Goal: Task Accomplishment & Management: Use online tool/utility

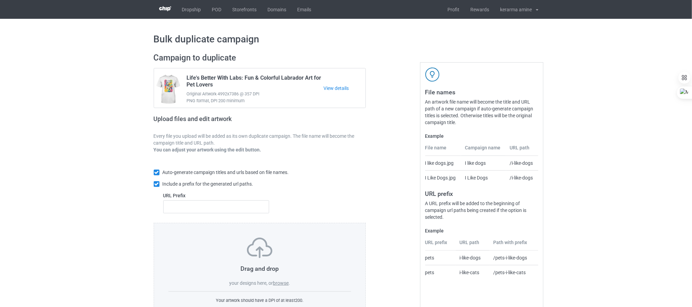
scroll to position [27, 0]
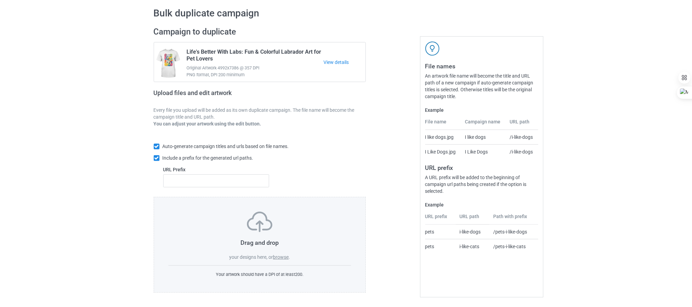
click at [279, 254] on label "browse" at bounding box center [281, 256] width 16 height 5
click at [0, 0] on input "browse" at bounding box center [0, 0] width 0 height 0
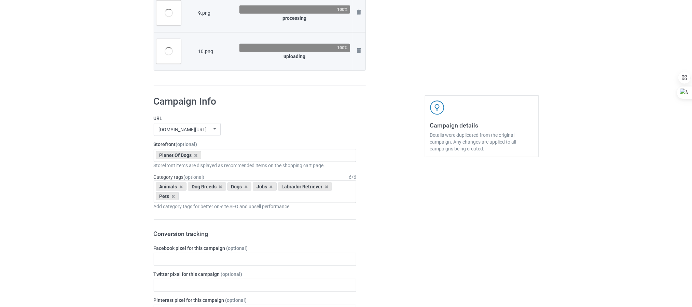
scroll to position [399, 0]
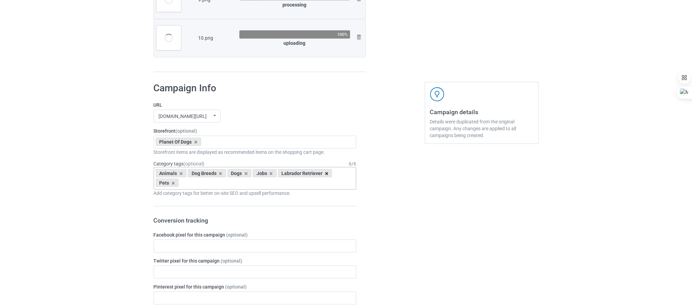
click at [326, 175] on icon at bounding box center [326, 173] width 3 height 4
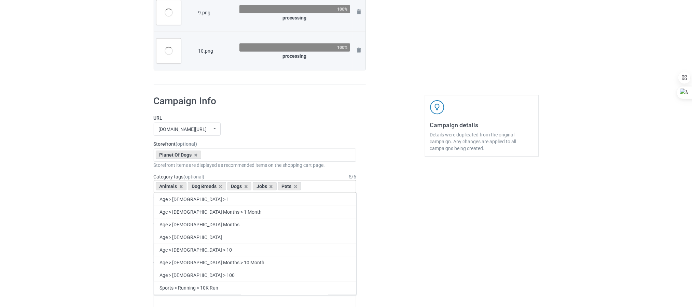
scroll to position [412, 0]
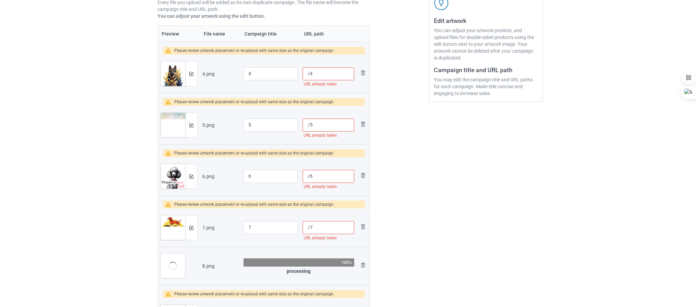
scroll to position [105, 0]
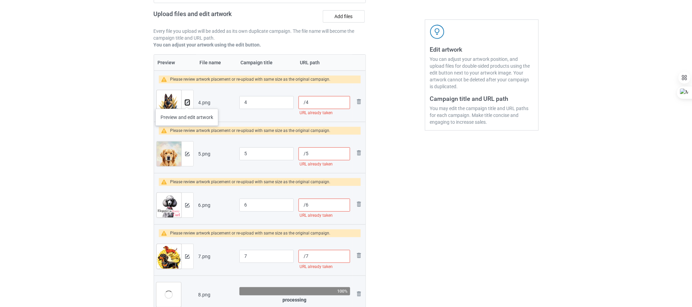
click at [187, 102] on img at bounding box center [187, 102] width 4 height 4
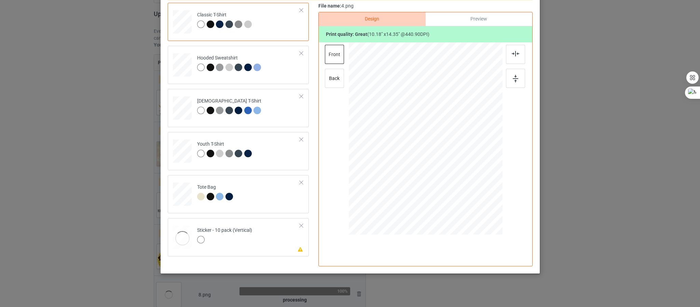
scroll to position [83, 0]
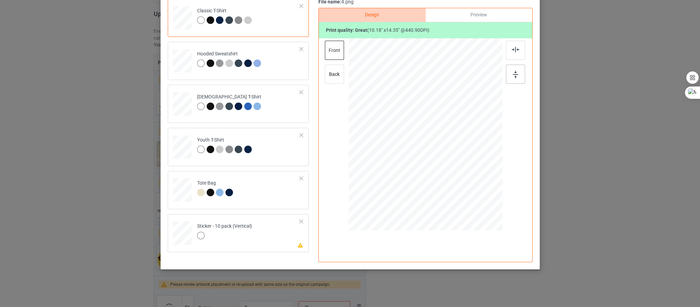
click at [511, 79] on div at bounding box center [515, 74] width 19 height 19
click at [517, 51] on div at bounding box center [515, 50] width 19 height 19
click at [181, 198] on div at bounding box center [182, 193] width 9 height 10
click at [512, 72] on img at bounding box center [514, 75] width 5 height 8
click at [512, 56] on div at bounding box center [515, 50] width 19 height 19
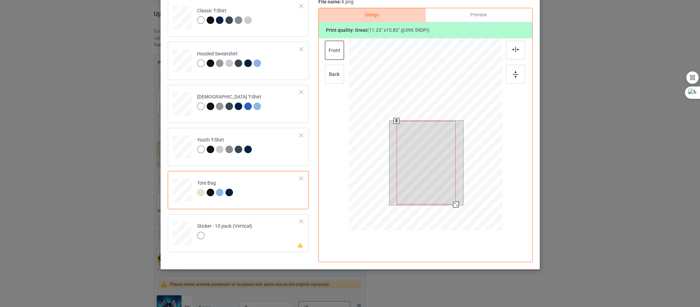
click at [453, 205] on div at bounding box center [455, 204] width 6 height 6
click at [512, 77] on img at bounding box center [514, 75] width 5 height 8
click at [518, 43] on div at bounding box center [515, 50] width 19 height 19
click at [223, 237] on div at bounding box center [224, 236] width 55 height 10
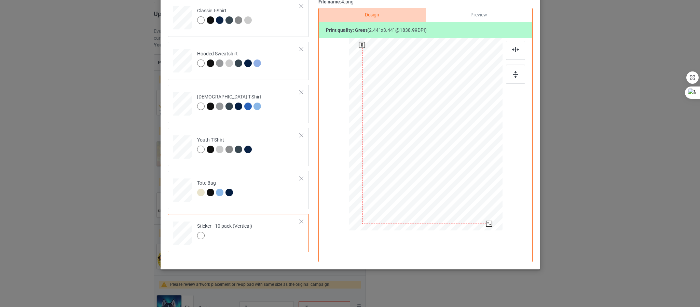
drag, startPoint x: 490, startPoint y: 230, endPoint x: 483, endPoint y: 224, distance: 9.2
click at [486, 224] on div at bounding box center [489, 224] width 6 height 6
click at [513, 82] on div at bounding box center [515, 74] width 19 height 19
drag, startPoint x: 483, startPoint y: 222, endPoint x: 486, endPoint y: 225, distance: 4.9
click at [488, 225] on div at bounding box center [491, 227] width 6 height 6
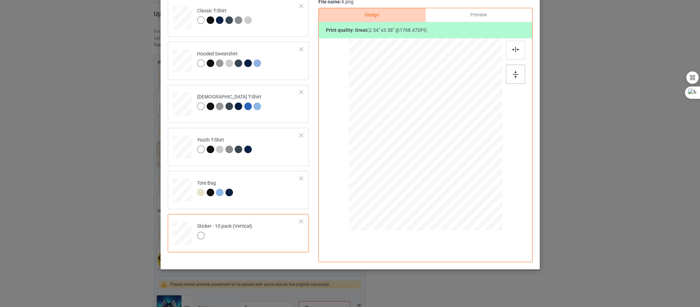
click at [512, 71] on img at bounding box center [514, 75] width 5 height 8
click at [514, 51] on img at bounding box center [515, 49] width 8 height 5
click at [578, 118] on div "Back to Bulk duplicate campaign Design editor Save Changes Classic T-Shirt Hood…" at bounding box center [350, 153] width 700 height 307
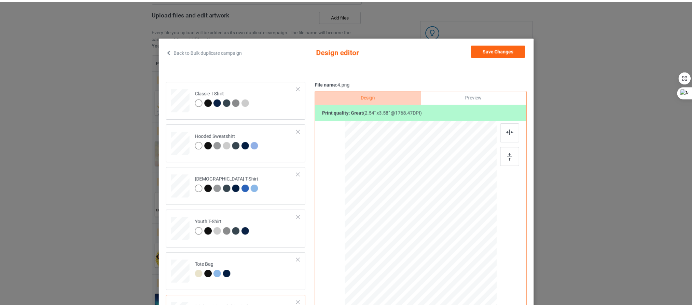
scroll to position [0, 0]
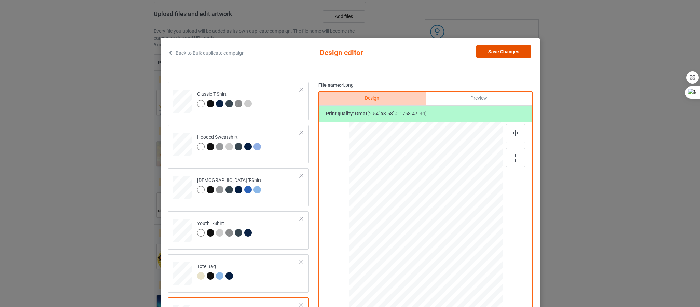
click at [503, 51] on button "Save Changes" at bounding box center [503, 51] width 55 height 12
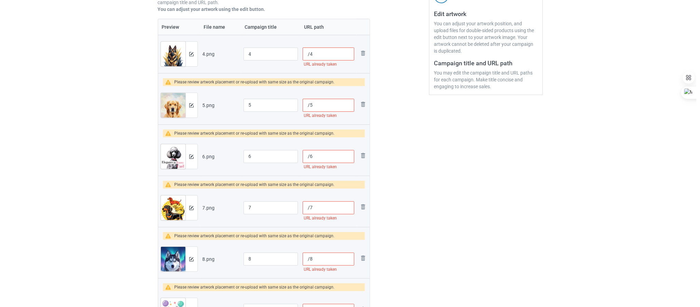
scroll to position [156, 0]
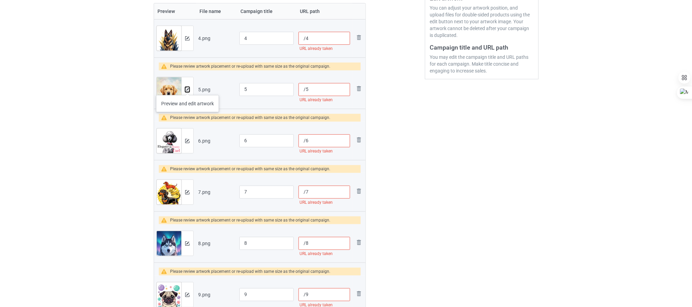
click at [187, 88] on img at bounding box center [187, 89] width 4 height 4
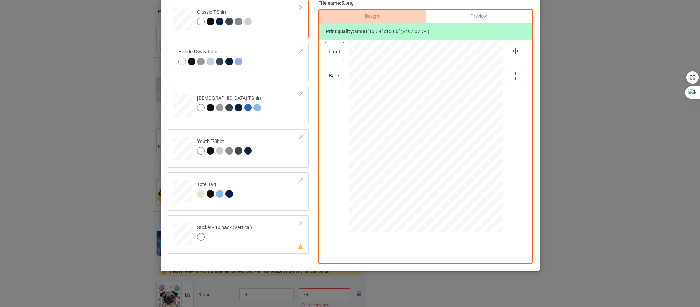
scroll to position [83, 0]
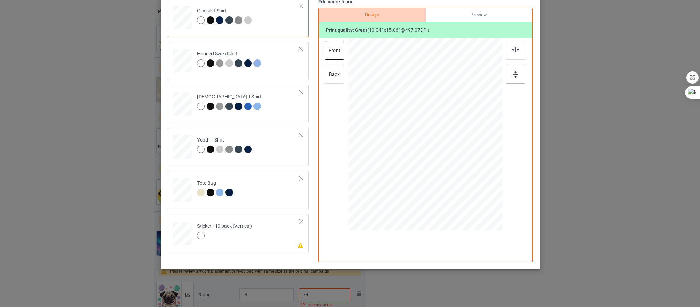
click at [512, 72] on img at bounding box center [514, 75] width 5 height 8
click at [515, 51] on div at bounding box center [515, 50] width 19 height 19
click at [178, 193] on div at bounding box center [182, 193] width 9 height 10
click at [512, 75] on img at bounding box center [514, 75] width 5 height 8
click at [511, 47] on img at bounding box center [515, 49] width 8 height 5
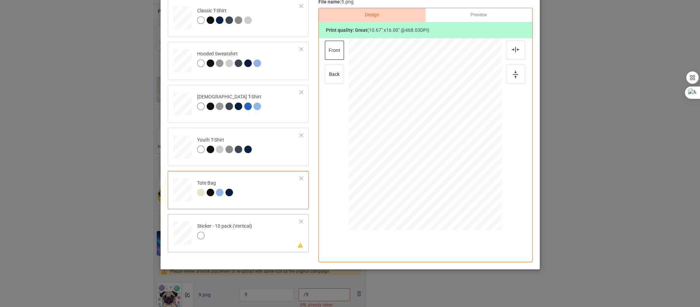
click at [176, 231] on div at bounding box center [182, 233] width 17 height 23
click at [519, 75] on div at bounding box center [515, 74] width 19 height 19
click at [519, 51] on div at bounding box center [515, 50] width 19 height 19
click at [580, 83] on div "Back to Bulk duplicate campaign Design editor Save Changes Classic T-Shirt Hood…" at bounding box center [350, 153] width 700 height 307
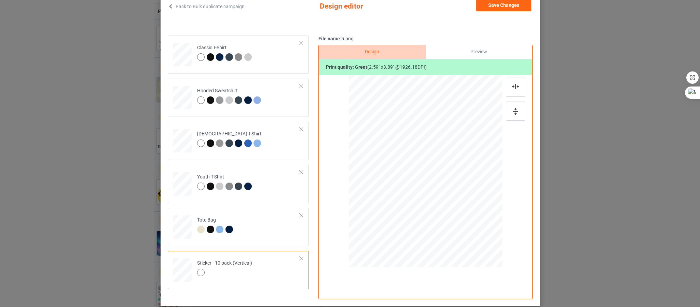
scroll to position [0, 0]
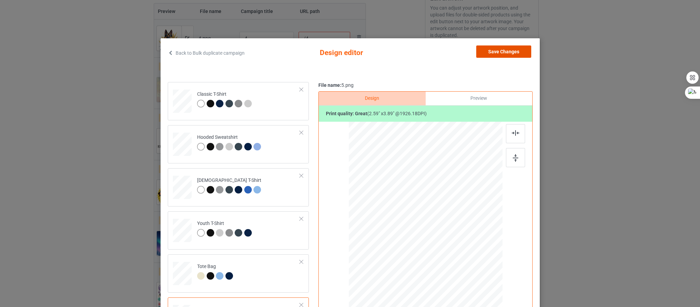
click at [507, 55] on button "Save Changes" at bounding box center [503, 51] width 55 height 12
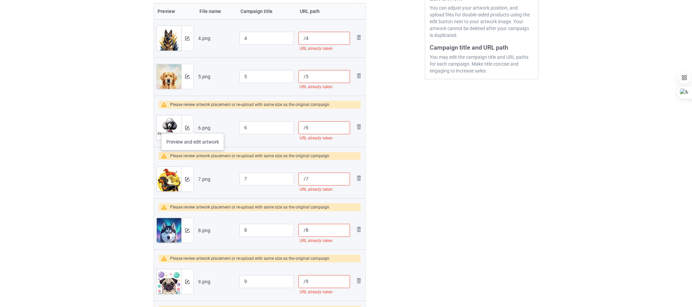
click at [193, 126] on div at bounding box center [187, 127] width 12 height 25
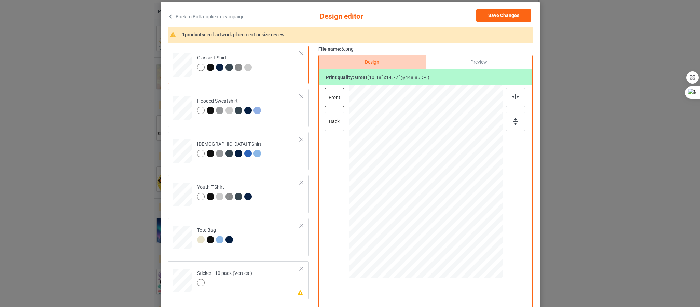
scroll to position [83, 0]
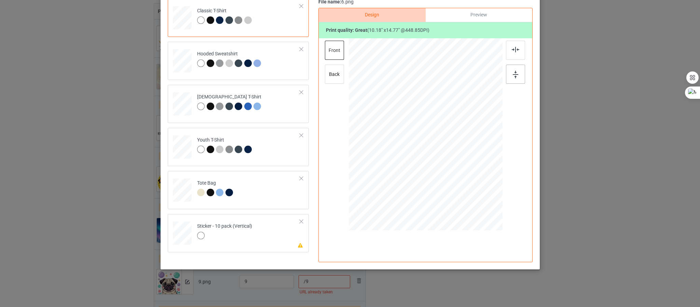
click at [512, 74] on img at bounding box center [514, 75] width 5 height 8
click at [512, 50] on img at bounding box center [515, 49] width 8 height 5
click at [514, 78] on div at bounding box center [515, 74] width 19 height 19
click at [514, 47] on img at bounding box center [515, 49] width 8 height 5
click at [174, 227] on div at bounding box center [182, 233] width 17 height 23
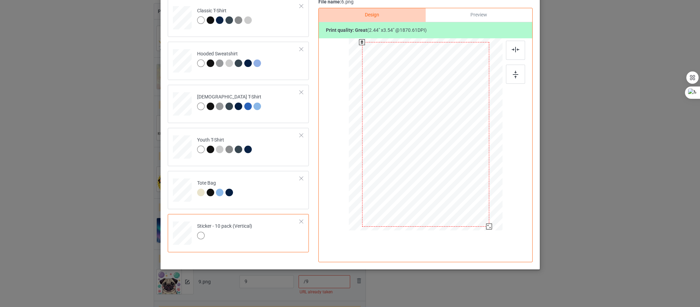
drag, startPoint x: 489, startPoint y: 234, endPoint x: 484, endPoint y: 226, distance: 8.4
click at [486, 226] on div at bounding box center [489, 226] width 6 height 6
click at [515, 68] on div at bounding box center [515, 74] width 19 height 19
click at [511, 47] on img at bounding box center [515, 49] width 8 height 5
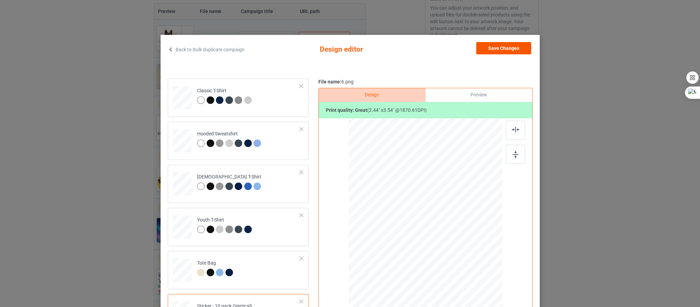
scroll to position [0, 0]
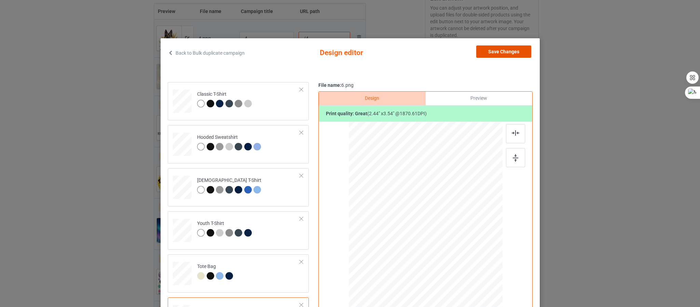
click at [507, 47] on button "Save Changes" at bounding box center [503, 51] width 55 height 12
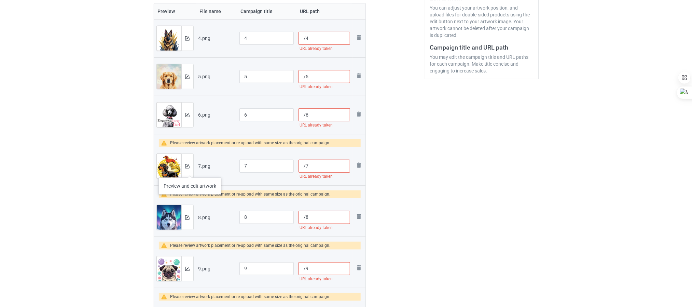
click at [190, 170] on div at bounding box center [187, 166] width 12 height 25
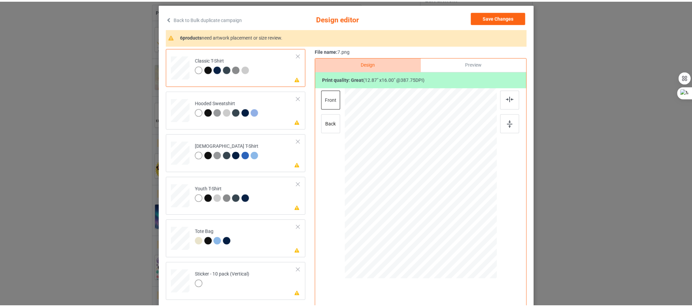
scroll to position [51, 0]
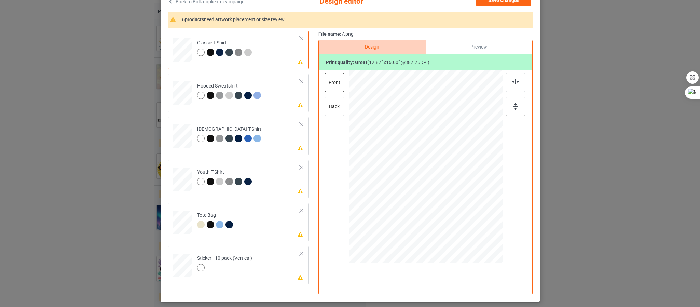
click at [514, 103] on img at bounding box center [514, 107] width 5 height 8
click at [514, 81] on img at bounding box center [515, 81] width 8 height 5
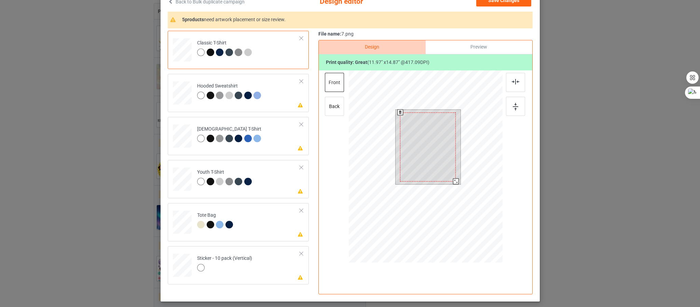
click at [452, 182] on div at bounding box center [455, 181] width 6 height 6
drag, startPoint x: 501, startPoint y: 109, endPoint x: 514, endPoint y: 87, distance: 25.0
click at [503, 107] on div "front back" at bounding box center [425, 167] width 178 height 194
click at [512, 104] on img at bounding box center [514, 107] width 5 height 8
click at [509, 85] on div at bounding box center [515, 82] width 19 height 19
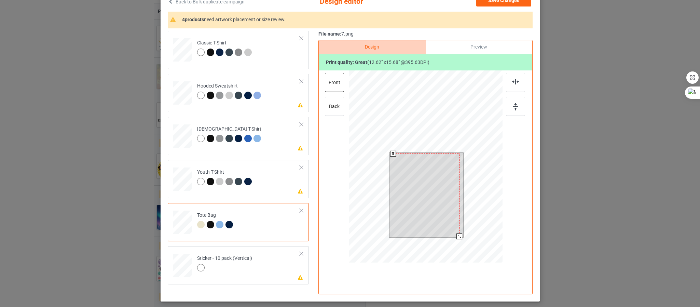
click at [456, 236] on div at bounding box center [459, 236] width 6 height 6
drag, startPoint x: 507, startPoint y: 107, endPoint x: 517, endPoint y: 79, distance: 28.8
click at [509, 104] on div at bounding box center [515, 106] width 19 height 19
click at [517, 76] on div at bounding box center [515, 82] width 19 height 19
click at [181, 259] on div at bounding box center [182, 265] width 17 height 23
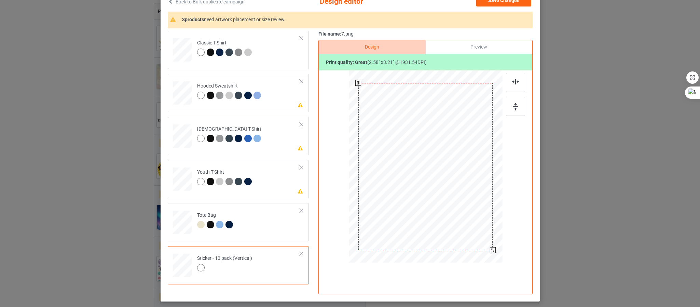
drag, startPoint x: 468, startPoint y: 225, endPoint x: 480, endPoint y: 252, distance: 30.3
click at [480, 252] on div at bounding box center [425, 166] width 137 height 188
drag, startPoint x: 510, startPoint y: 101, endPoint x: 514, endPoint y: 87, distance: 14.5
click at [511, 101] on div at bounding box center [515, 106] width 19 height 19
click at [514, 83] on img at bounding box center [515, 81] width 8 height 5
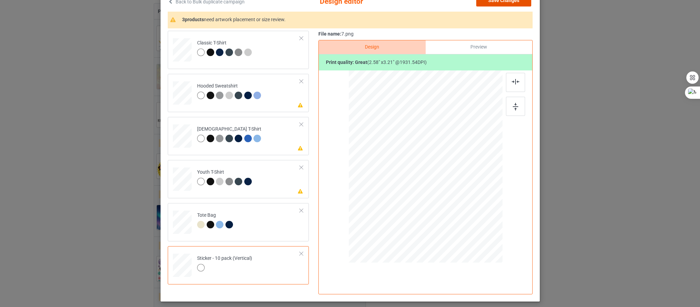
drag, startPoint x: 499, startPoint y: 2, endPoint x: 493, endPoint y: 10, distance: 9.2
click at [498, 2] on button "Save Changes" at bounding box center [503, 0] width 55 height 12
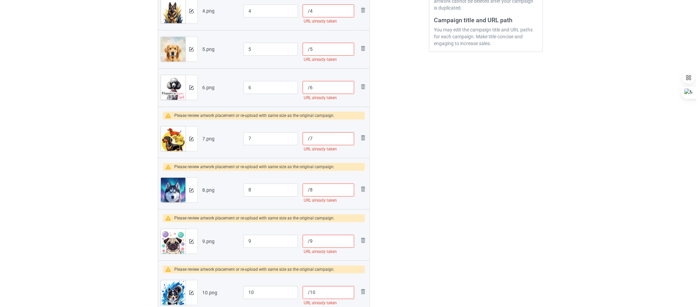
scroll to position [207, 0]
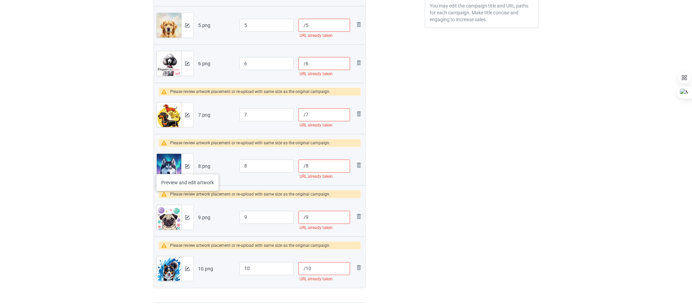
click at [185, 166] on div at bounding box center [187, 166] width 12 height 25
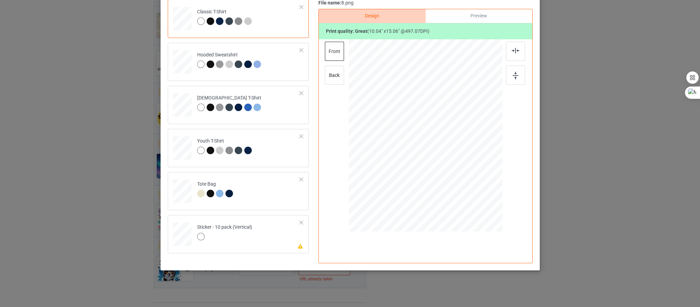
scroll to position [83, 0]
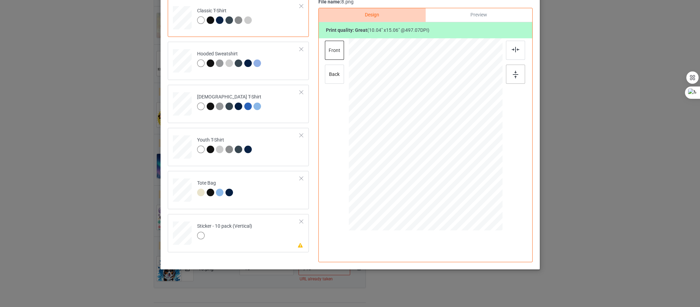
click at [512, 73] on img at bounding box center [514, 75] width 5 height 8
click at [512, 45] on div at bounding box center [515, 50] width 19 height 19
click at [179, 194] on div at bounding box center [182, 193] width 9 height 10
click at [512, 73] on img at bounding box center [514, 75] width 5 height 8
click at [511, 53] on div at bounding box center [515, 50] width 19 height 19
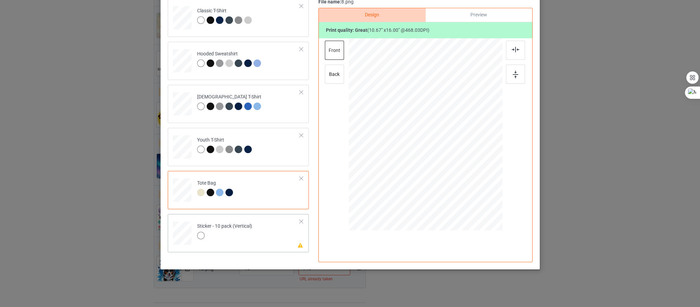
click at [174, 232] on div at bounding box center [182, 233] width 17 height 23
click at [512, 74] on img at bounding box center [514, 75] width 5 height 8
click at [513, 50] on img at bounding box center [515, 49] width 8 height 5
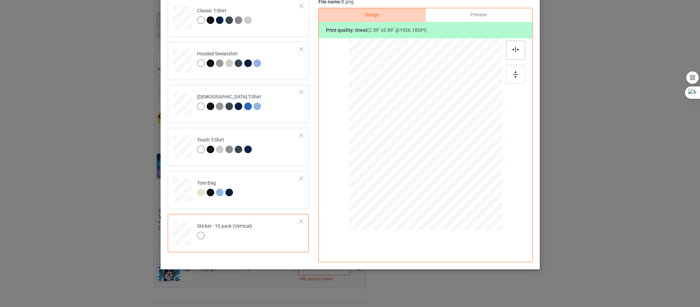
click at [513, 50] on img at bounding box center [515, 49] width 8 height 5
click at [513, 74] on img at bounding box center [514, 75] width 5 height 8
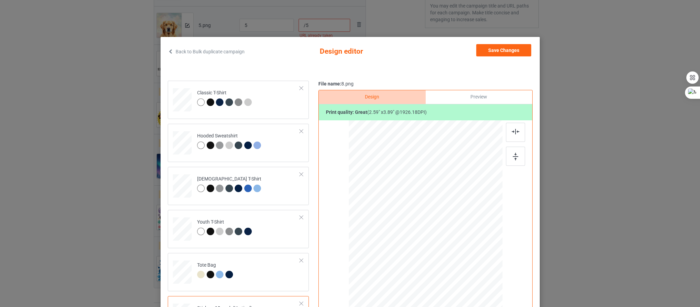
scroll to position [0, 0]
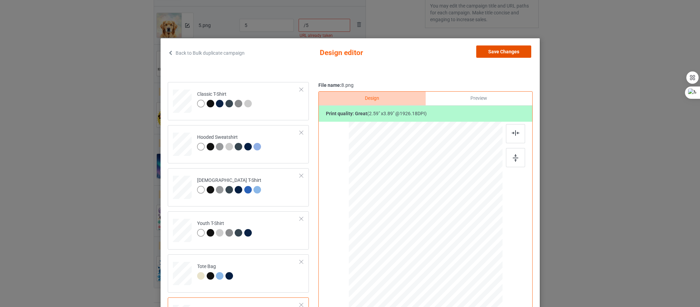
click at [510, 52] on button "Save Changes" at bounding box center [503, 51] width 55 height 12
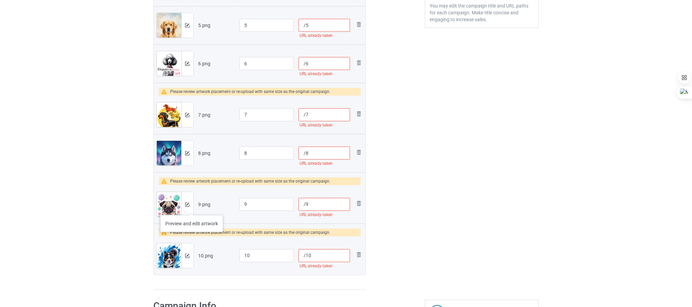
click at [192, 207] on div at bounding box center [187, 204] width 12 height 25
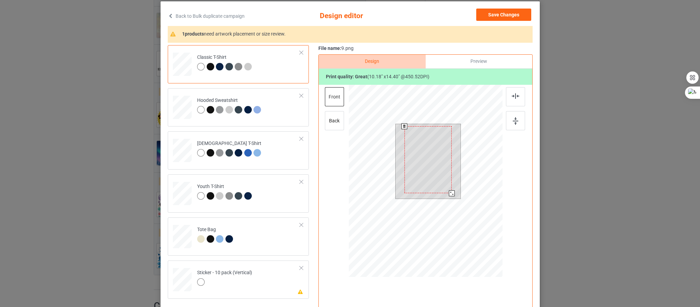
scroll to position [51, 0]
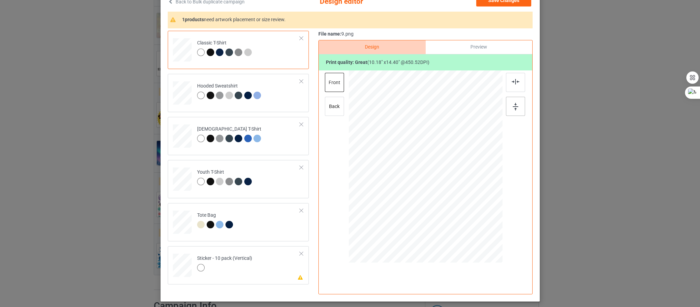
click at [512, 99] on div at bounding box center [515, 106] width 19 height 19
click at [511, 83] on img at bounding box center [515, 81] width 8 height 5
click at [513, 108] on img at bounding box center [514, 107] width 5 height 8
click at [512, 84] on img at bounding box center [515, 81] width 8 height 5
click at [182, 265] on div at bounding box center [182, 265] width 17 height 23
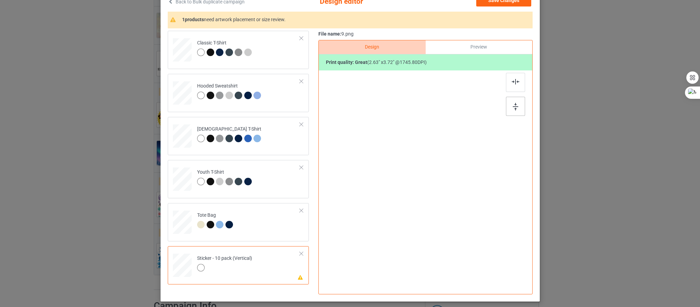
click at [513, 105] on img at bounding box center [514, 107] width 5 height 8
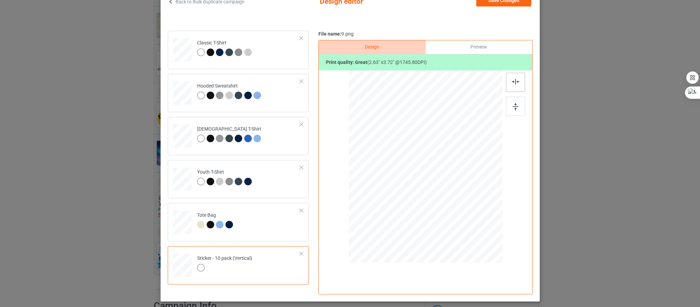
click at [513, 80] on img at bounding box center [515, 81] width 8 height 5
drag, startPoint x: 487, startPoint y: 262, endPoint x: 480, endPoint y: 258, distance: 7.7
click at [480, 258] on div at bounding box center [425, 166] width 137 height 188
click at [511, 102] on div at bounding box center [515, 106] width 19 height 19
click at [514, 85] on div at bounding box center [515, 82] width 19 height 19
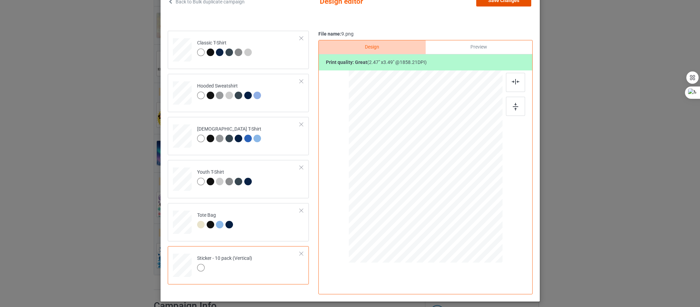
click at [498, 2] on button "Save Changes" at bounding box center [503, 0] width 55 height 12
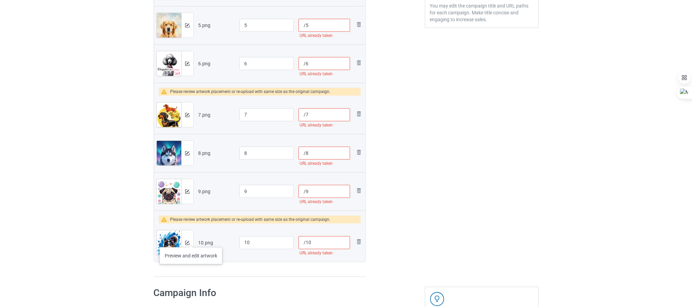
click at [191, 240] on div at bounding box center [187, 242] width 12 height 25
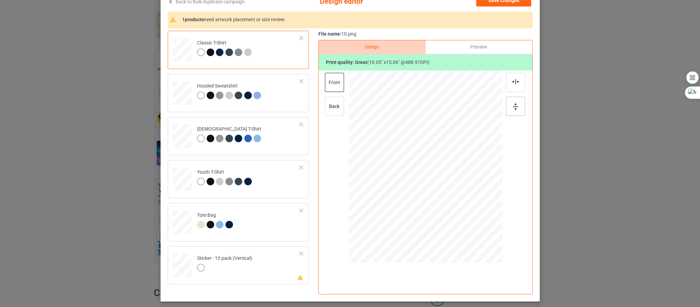
click at [512, 103] on img at bounding box center [514, 107] width 5 height 8
click at [512, 86] on div at bounding box center [515, 82] width 19 height 19
click at [178, 224] on div at bounding box center [182, 225] width 9 height 10
click at [513, 105] on img at bounding box center [514, 107] width 5 height 8
click at [511, 82] on img at bounding box center [515, 81] width 8 height 5
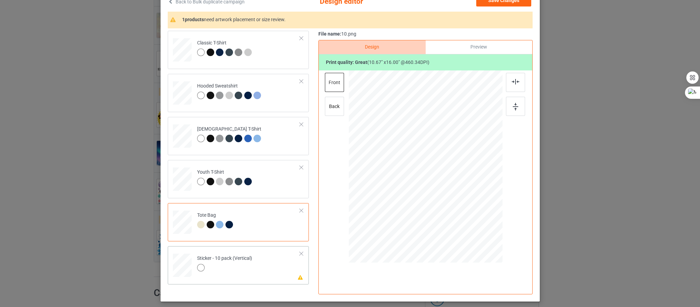
click at [186, 265] on div at bounding box center [182, 265] width 17 height 23
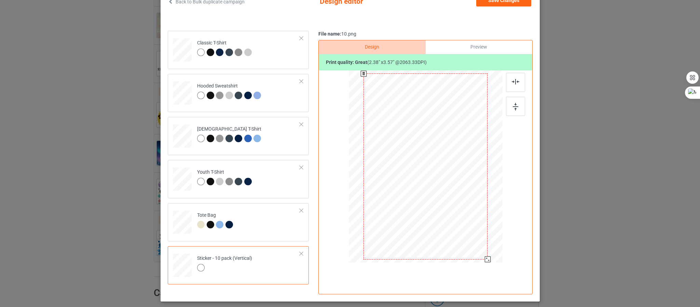
click at [478, 261] on div at bounding box center [425, 167] width 154 height 194
click at [510, 102] on div at bounding box center [515, 106] width 19 height 19
click at [510, 85] on div at bounding box center [515, 82] width 19 height 19
click at [498, 5] on button "Save Changes" at bounding box center [503, 0] width 55 height 12
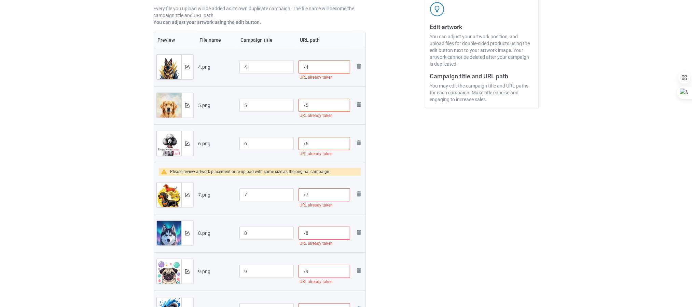
scroll to position [105, 0]
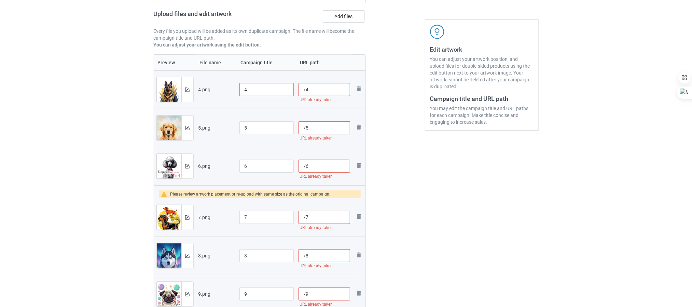
click at [250, 95] on input "4" at bounding box center [266, 89] width 55 height 13
paste input "“Loyal Guardian” German Shepherd Abstract Art – Metallic Gold & Charcoal Geomet…"
click at [287, 110] on div "Alphanumeric characters and ':- only" at bounding box center [266, 103] width 55 height 14
click at [256, 89] on input "Loyal Guardian German Shepherd Abstract Art – Metallic Gold & Charcoal Geometri…" at bounding box center [266, 89] width 55 height 13
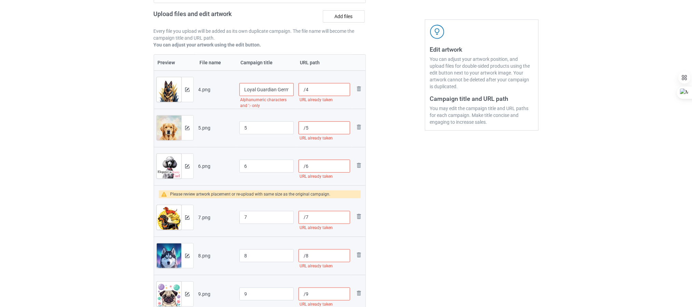
click at [280, 106] on div "Alphanumeric characters and ':- only" at bounding box center [266, 103] width 55 height 14
click at [275, 89] on input "Loyal Guardian German Shepherd Abstract Art – Metallic Gold and Charcoal Geomet…" at bounding box center [266, 89] width 55 height 13
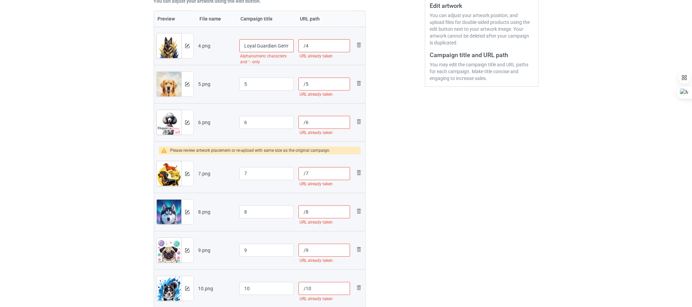
scroll to position [54, 0]
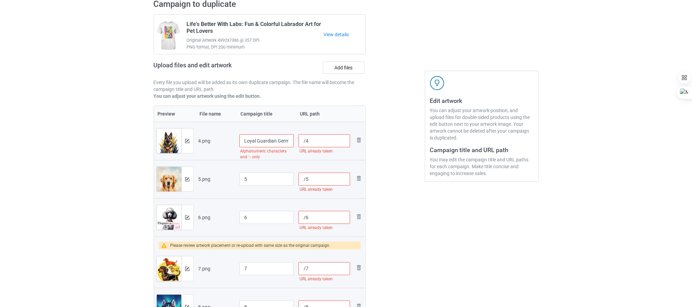
click at [252, 141] on input "Loyal Guardian German Shepherd Abstract Art – Metallic Gold and Charcoal Geomet…" at bounding box center [266, 140] width 55 height 13
paste input "Abstract German Shepherd Art – Metallic Gold & Royal Blue “Loyal Guardian” Desi…"
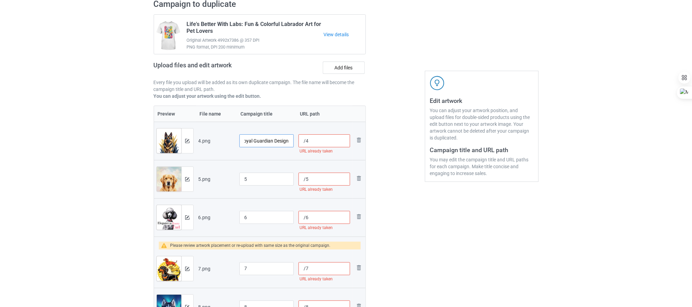
type input "Abstract German Shepherd Art Metallic Gold & Royal Blue Loyal Guardian Design"
click at [310, 139] on input "/4" at bounding box center [323, 140] width 51 height 13
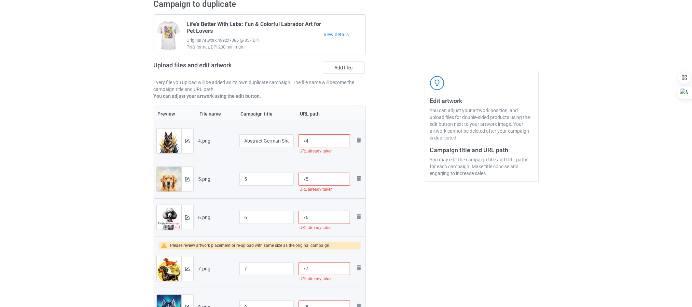
click at [314, 139] on input "/4" at bounding box center [323, 140] width 51 height 13
paste input "german-shepherd-loyal-guardian-abstract-art"
click at [320, 138] on input "/[PERSON_NAME]-loyal-guardian-abstract-art" at bounding box center [323, 140] width 51 height 13
click at [320, 139] on input "/[PERSON_NAME]-loyal-guardian-abstract-art" at bounding box center [323, 140] width 51 height 13
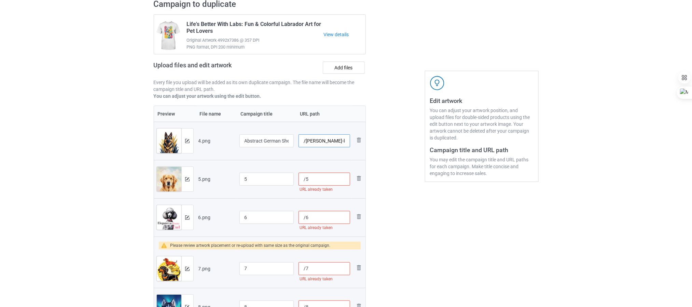
paste input "text"
type input "/german-shepherd-loyal-guardian-abstract-art"
click at [251, 182] on input "5" at bounding box center [266, 178] width 55 height 13
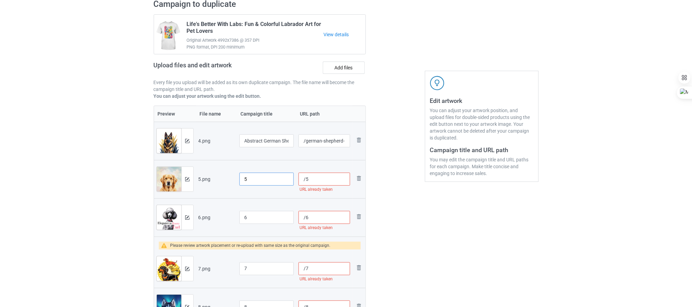
paste input "“Golden Heart” Golden Retriever Painting – Serene Pet Artwork in Sky Blue & Gold"
type input "“Golden Heart” Golden Retriever Painting Serene Pet Artwork in Sky Blue & Gold"
click at [315, 176] on input "/5" at bounding box center [323, 178] width 51 height 13
paste input "golden-retriever-golden-heart-watercolor-art"
type input "/golden-retriever-golden-heart-watercolor-art"
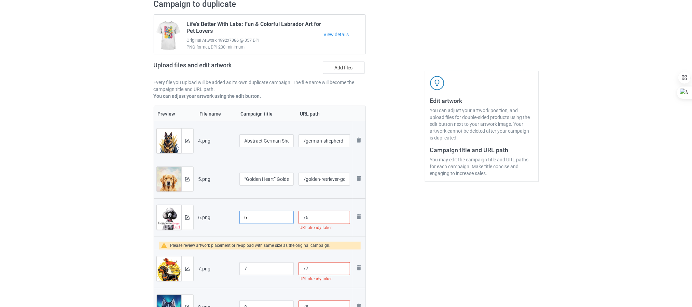
click at [250, 217] on input "6" at bounding box center [266, 217] width 55 height 13
drag, startPoint x: 250, startPoint y: 217, endPoint x: 226, endPoint y: 218, distance: 23.6
click at [226, 218] on tr "Preview and edit artwork 6.png 6 /6 URL already taken Remove file" at bounding box center [260, 217] width 212 height 38
paste input "Vintage Poodle Art – Retro 1950s “Elegance in Every Curl” Monochrome"
type input "Vintage Poodle Art Retro 1950s “Elegance in Every Curl” Monochrome"
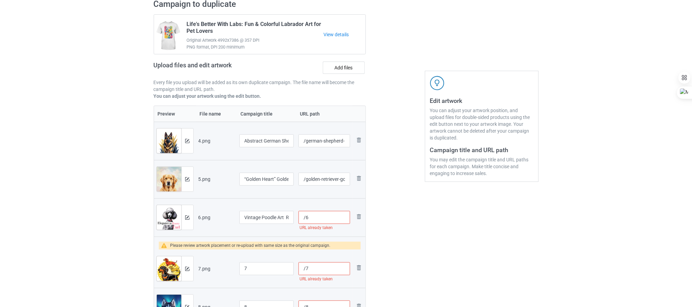
click at [314, 217] on input "/6" at bounding box center [323, 217] width 51 height 13
paste input "poodle-elegance-in-every-curl-vintage-art"
type input "/poodle-elegance-in-every-curl-vintage-art"
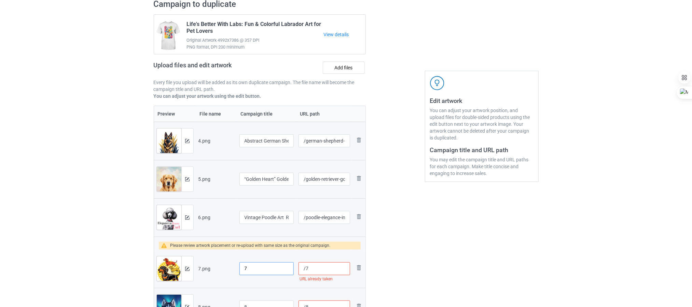
click at [255, 267] on input "7" at bounding box center [266, 268] width 55 height 13
paste input "Retro Pop Dachshund Art – “Low Rider” Comic-Style Dog"
type input "Retro Pop Dachshund Art “Low Rider” Comic-Style Dog"
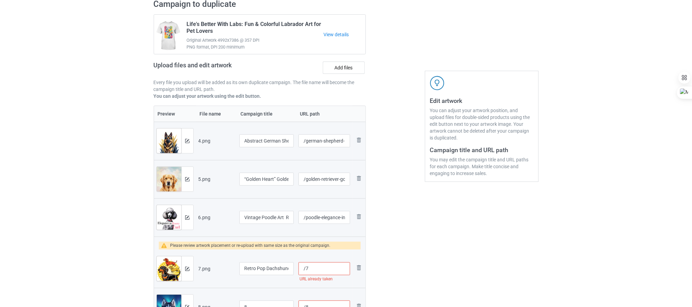
click at [319, 269] on input "/7" at bounding box center [323, 268] width 51 height 13
paste input "dachshund-low-rider-retro-pop-art"
type input "/dachshund-low-rider-retro-pop-art"
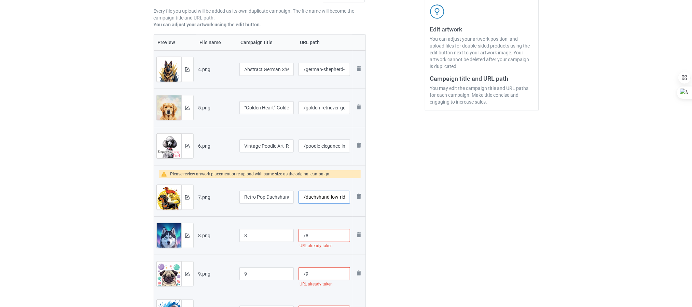
scroll to position [156, 0]
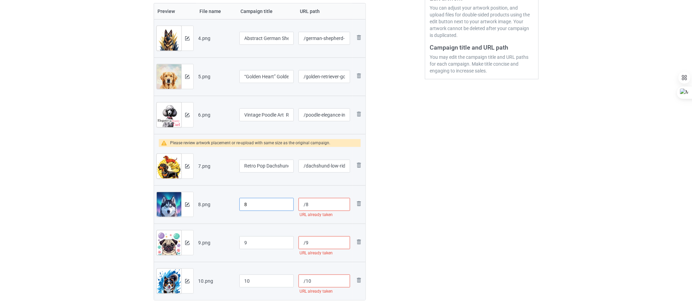
click at [255, 200] on input "8" at bounding box center [266, 204] width 55 height 13
paste input "Siberian Husky Aurora Art – “Spirit of the North” Realistic Dog Design with Nor…"
type input "Siberian Husky Aurora Art “Spirit of the North” Realistic Dog Design with North…"
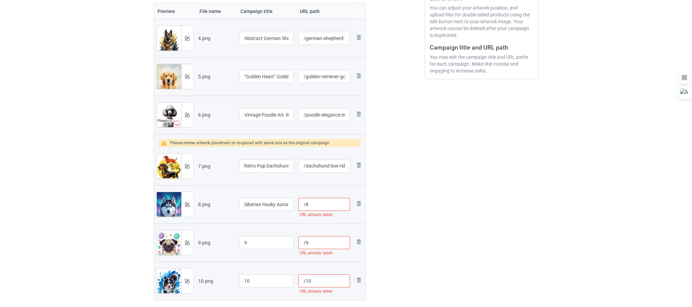
click at [320, 206] on input "/8" at bounding box center [323, 204] width 51 height 13
paste input "siberian-husky-spirit-of-the-north-art"
type input "/siberian-husky-spirit-of-the-north-art"
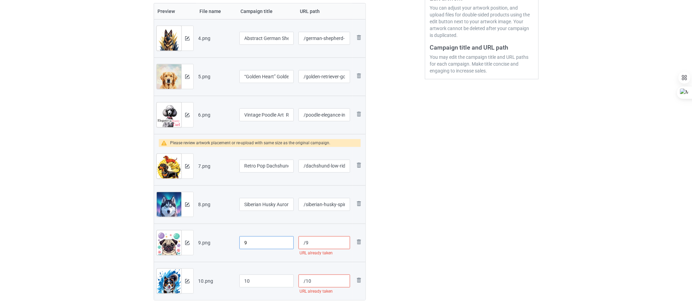
click at [254, 244] on input "9" at bounding box center [266, 242] width 55 height 13
paste input "French Pug Pop Surrealism Art – “Pug Life Rocks” Cute Candy-Color"
type input "French Pug Pop Surrealism Art “Pug Life Rocks” Cute Candy-Color"
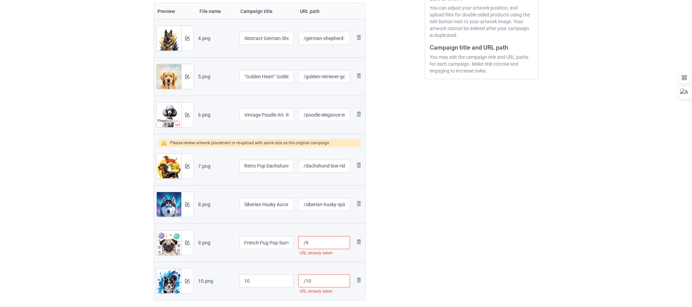
click at [314, 240] on input "/9" at bounding box center [323, 242] width 51 height 13
paste input "french-pug-pug-life-rocks-pop-surrealism-art"
type input "/french-pug-pug-life-rocks-pop-surrealism-art"
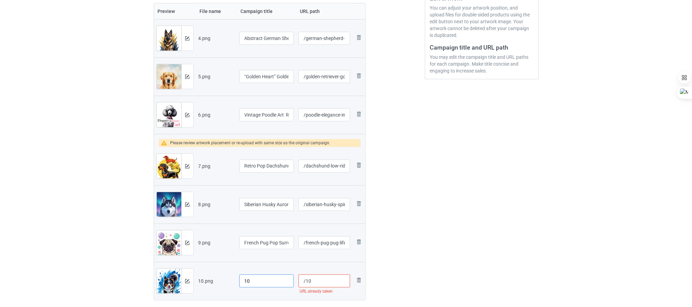
click at [262, 279] on input "10" at bounding box center [266, 280] width 55 height 13
type input "1"
paste input "Border Collie Abstract Action Art – “Run with the Pack” Dynamic Blue & White"
type input "Border Collie Abstract Action Art “Run with the Pack” Dynamic Blue & White"
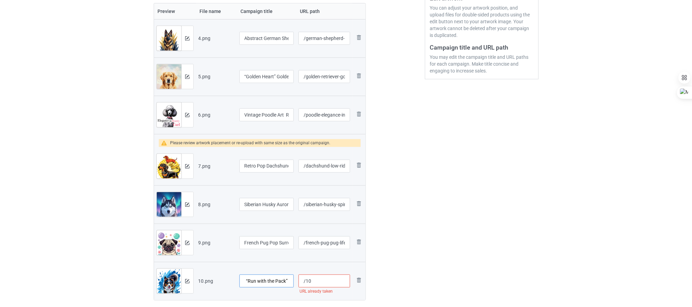
scroll to position [0, 0]
click at [316, 278] on input "/10" at bounding box center [323, 280] width 51 height 13
paste input "border-collie-run-with-the-pack-abstract-art"
type input "/border-collie-run-with-the-pack-abstract-art"
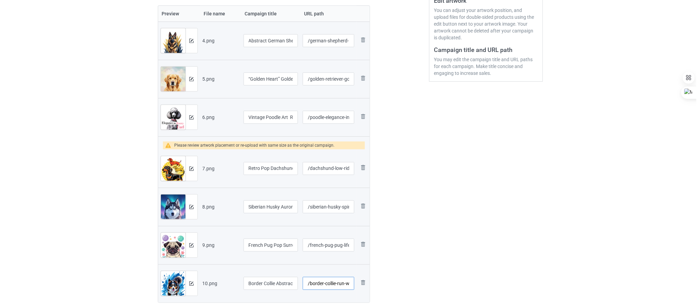
scroll to position [156, 0]
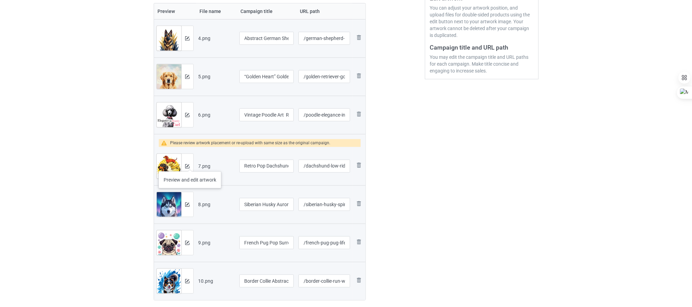
click at [190, 164] on div at bounding box center [187, 166] width 12 height 25
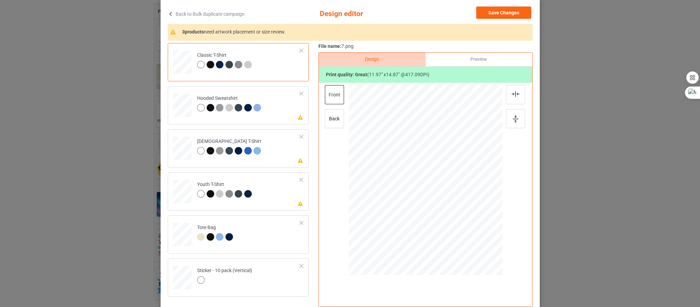
scroll to position [83, 0]
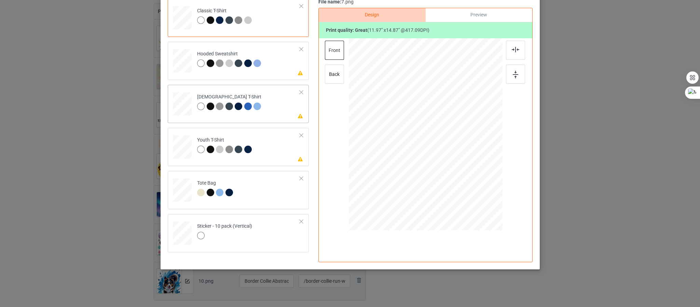
click at [254, 103] on div at bounding box center [257, 106] width 8 height 8
click at [512, 76] on img at bounding box center [514, 75] width 5 height 8
click at [514, 49] on img at bounding box center [515, 49] width 8 height 5
click at [227, 67] on div at bounding box center [230, 64] width 10 height 10
click at [511, 70] on div at bounding box center [515, 74] width 19 height 19
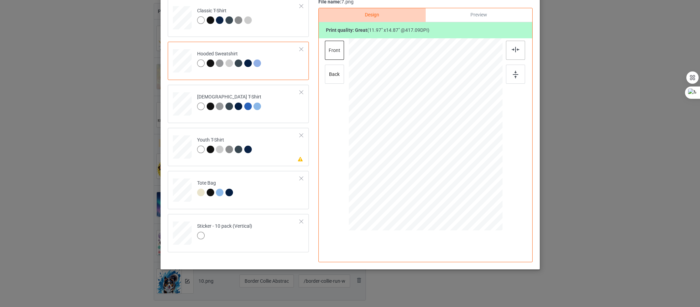
click at [516, 54] on div at bounding box center [515, 50] width 19 height 19
click at [216, 152] on div at bounding box center [220, 149] width 8 height 8
click at [512, 71] on img at bounding box center [514, 75] width 5 height 8
click at [514, 55] on div at bounding box center [515, 50] width 19 height 19
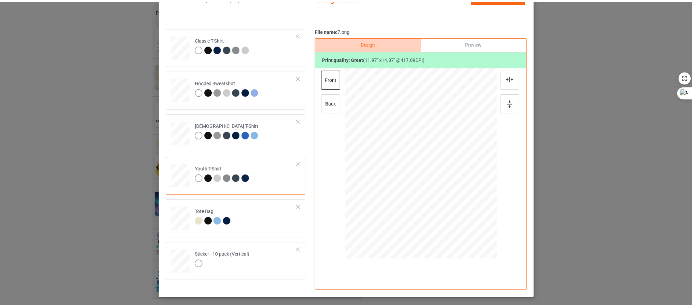
scroll to position [32, 0]
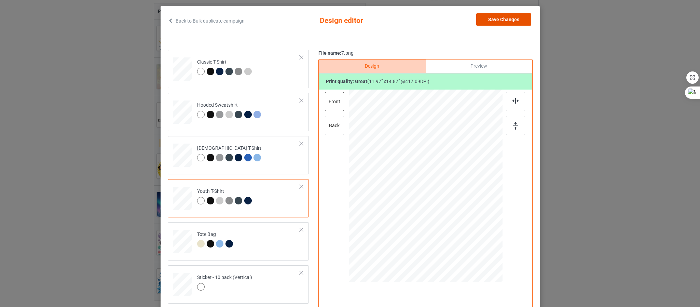
click at [498, 21] on button "Save Changes" at bounding box center [503, 19] width 55 height 12
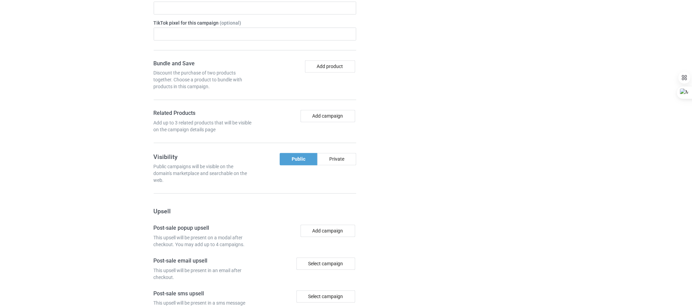
scroll to position [797, 0]
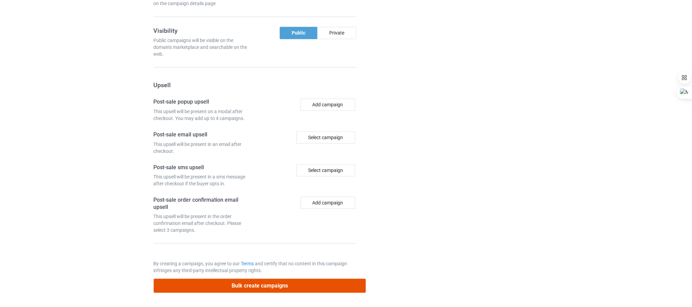
click at [314, 283] on button "Bulk create campaigns" at bounding box center [260, 285] width 212 height 14
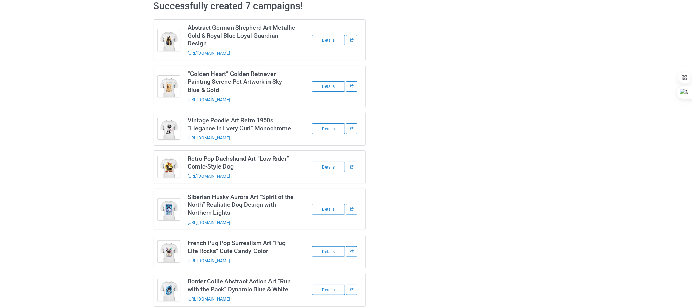
scroll to position [51, 0]
